Goal: Navigation & Orientation: Find specific page/section

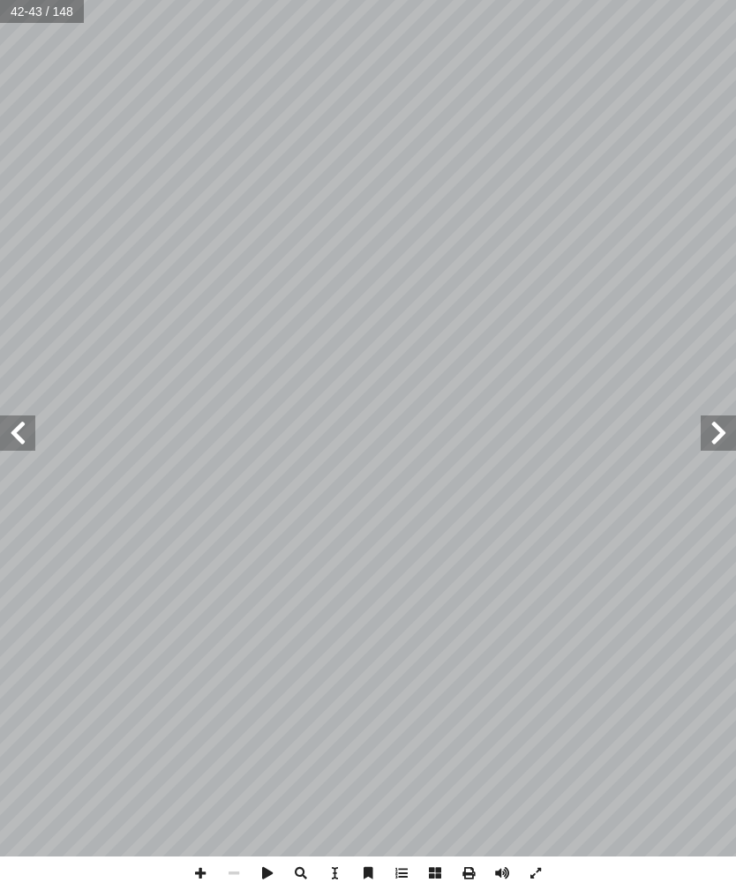
click at [706, 447] on span at bounding box center [718, 433] width 35 height 35
click at [714, 437] on span at bounding box center [718, 433] width 35 height 35
click at [9, 427] on span at bounding box center [17, 433] width 35 height 35
click at [14, 421] on span at bounding box center [17, 433] width 35 height 35
click at [21, 442] on span at bounding box center [17, 433] width 35 height 35
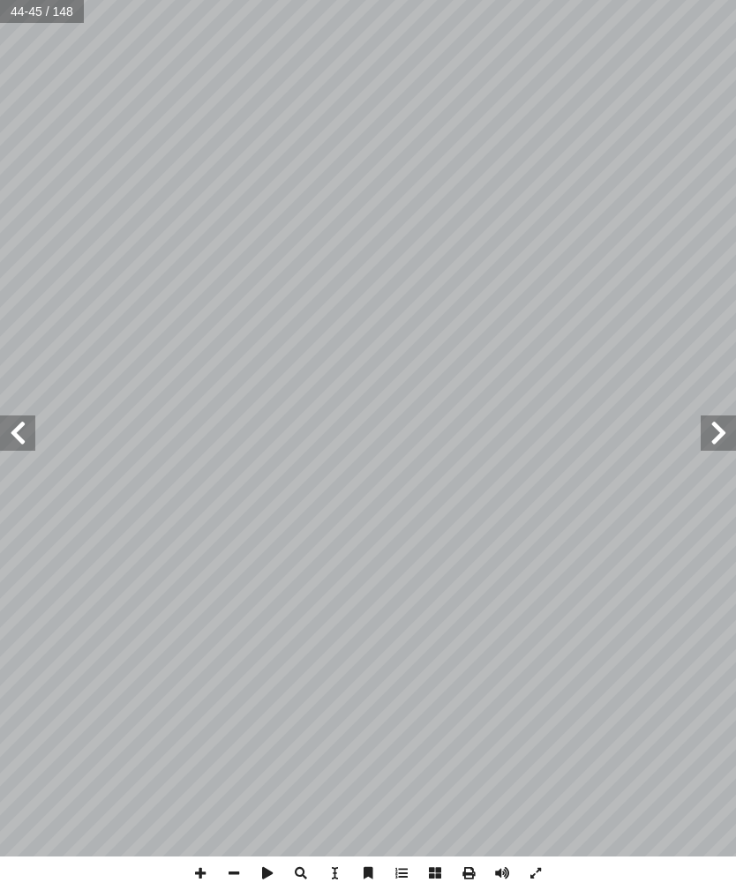
click at [715, 419] on span at bounding box center [718, 433] width 35 height 35
click at [716, 428] on span at bounding box center [718, 433] width 35 height 35
click at [29, 430] on span at bounding box center [17, 433] width 35 height 35
